Goal: Check status

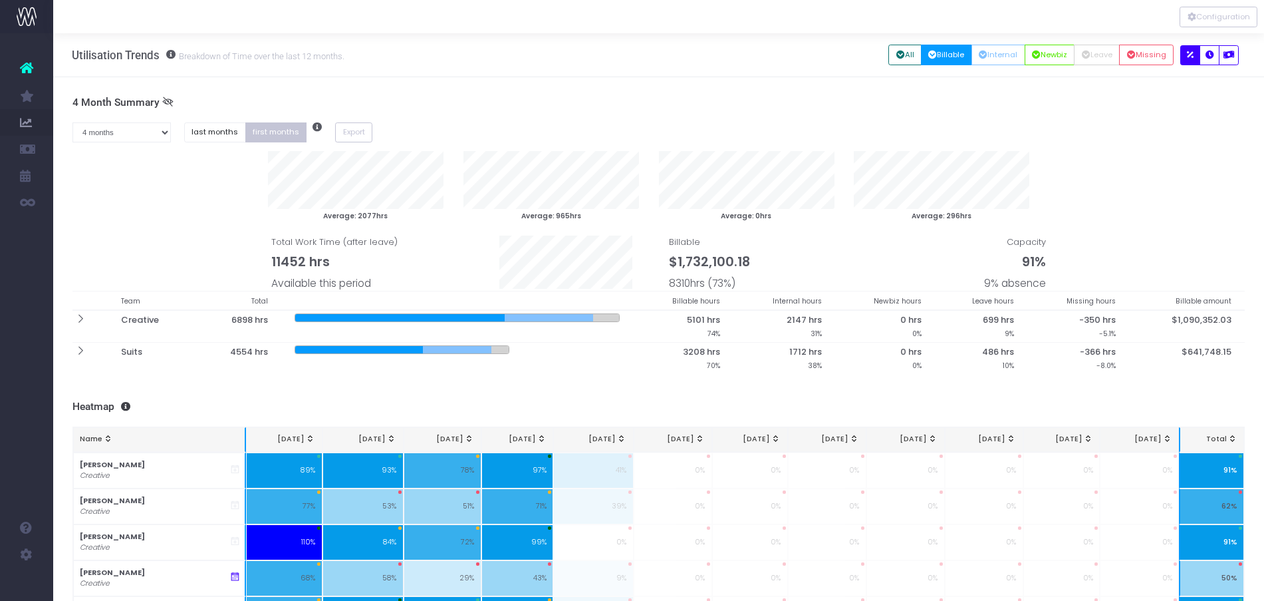
select select "four"
click at [1000, 51] on button "Internal" at bounding box center [999, 55] width 54 height 21
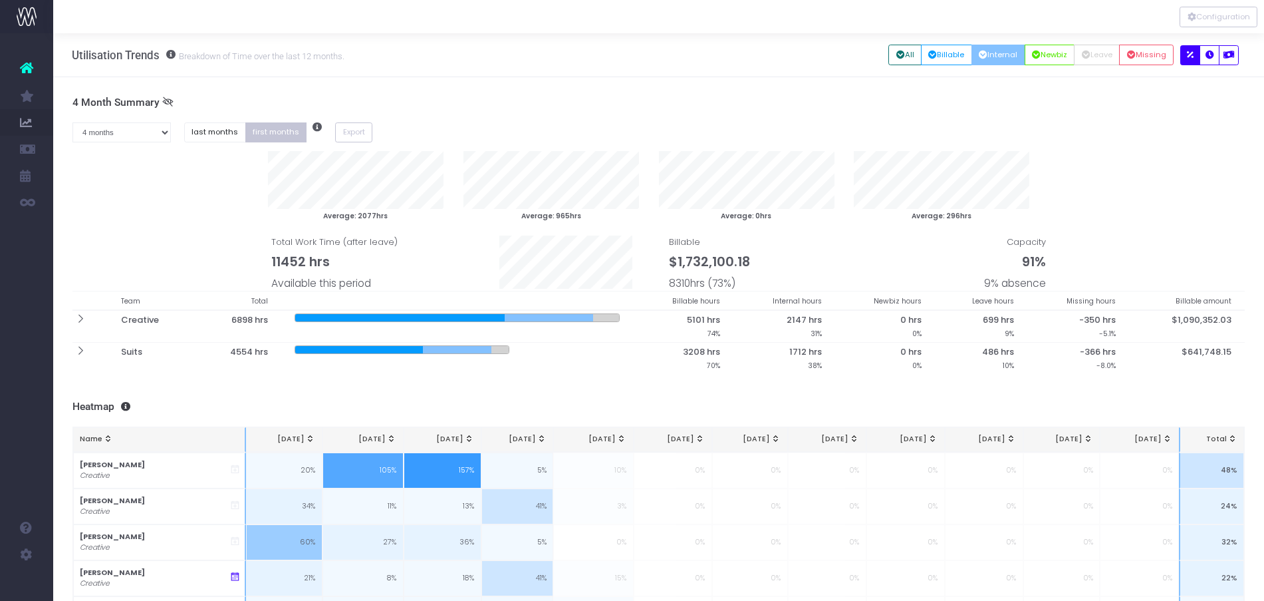
click at [927, 66] on div "All Billable Internal Newbiz Leave Missing" at bounding box center [1035, 54] width 292 height 27
click at [947, 57] on button "Billable" at bounding box center [946, 55] width 51 height 21
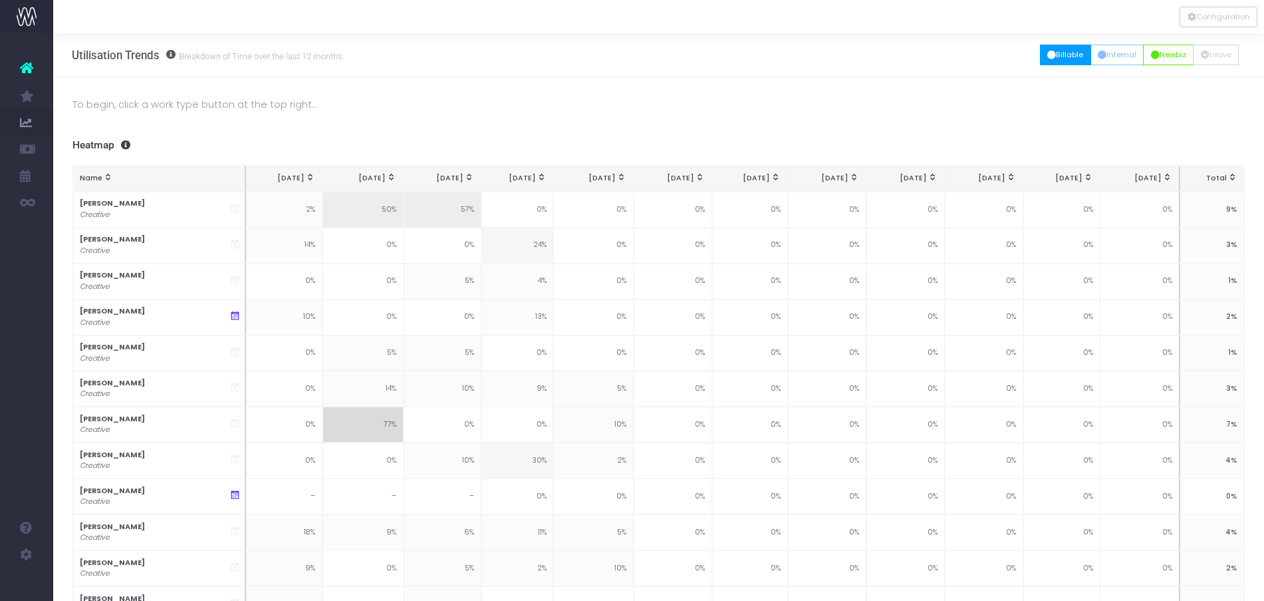
click at [1056, 47] on button "Billable" at bounding box center [1065, 55] width 51 height 21
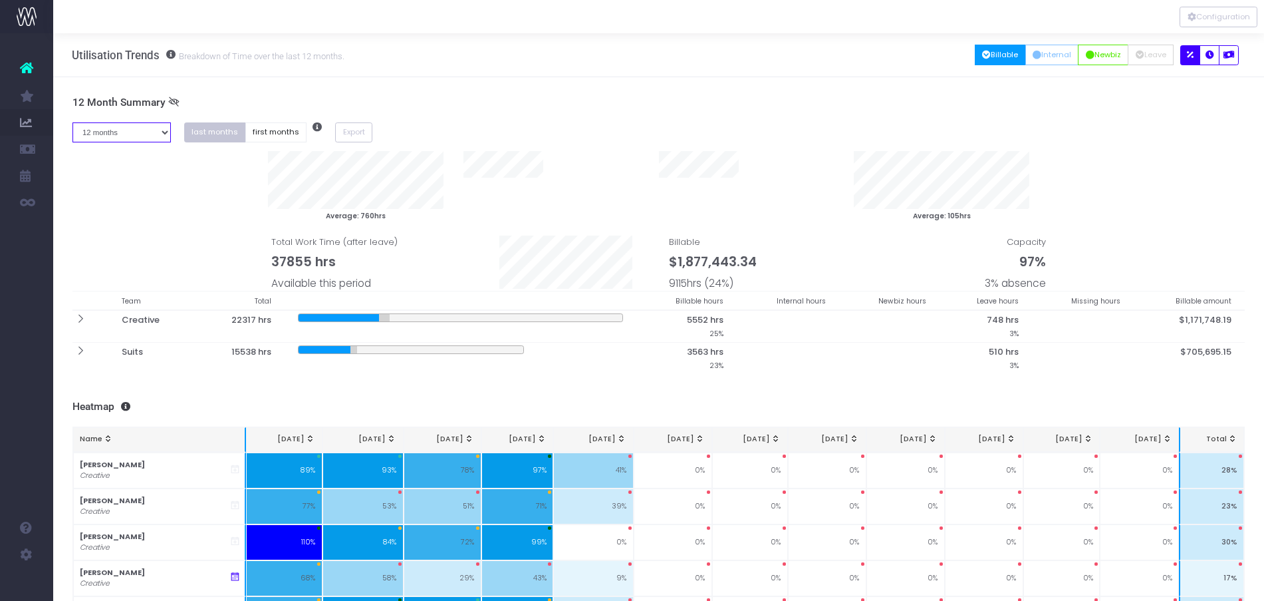
click at [146, 139] on select "1 month 2 months 3 months 4 months 5 months 6 months 7 months 8 months 9 months…" at bounding box center [122, 132] width 98 height 21
select select "four"
click at [73, 122] on select "1 month 2 months 3 months 4 months 5 months 6 months 7 months 8 months 9 months…" at bounding box center [122, 132] width 98 height 21
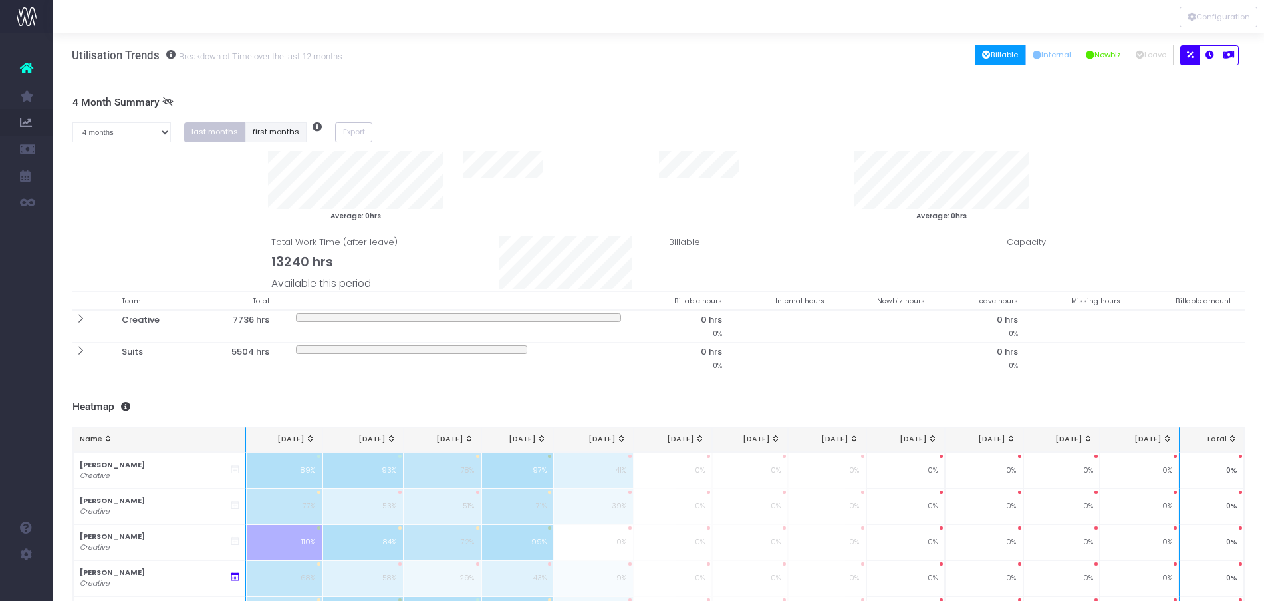
click at [278, 136] on button "first months" at bounding box center [276, 132] width 62 height 21
